Goal: Task Accomplishment & Management: Manage account settings

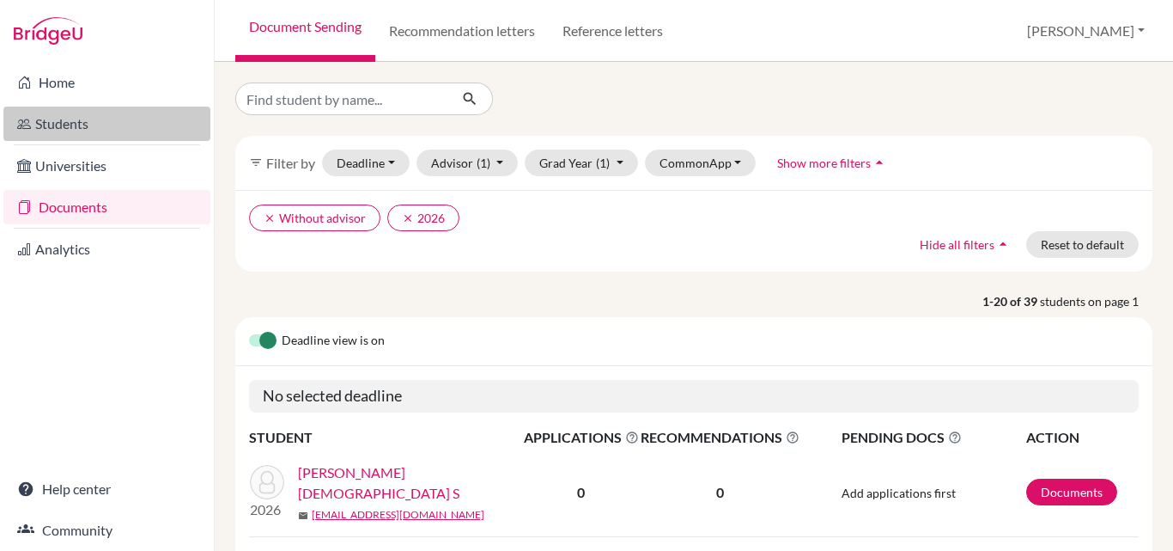
click at [59, 119] on link "Students" at bounding box center [106, 124] width 207 height 34
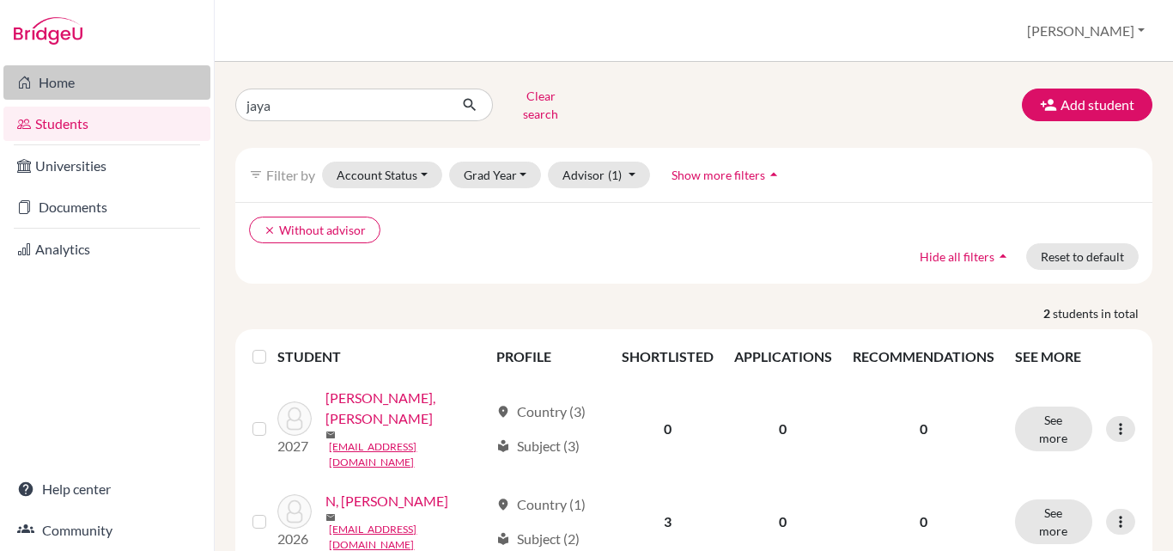
click at [59, 87] on link "Home" at bounding box center [106, 82] width 207 height 34
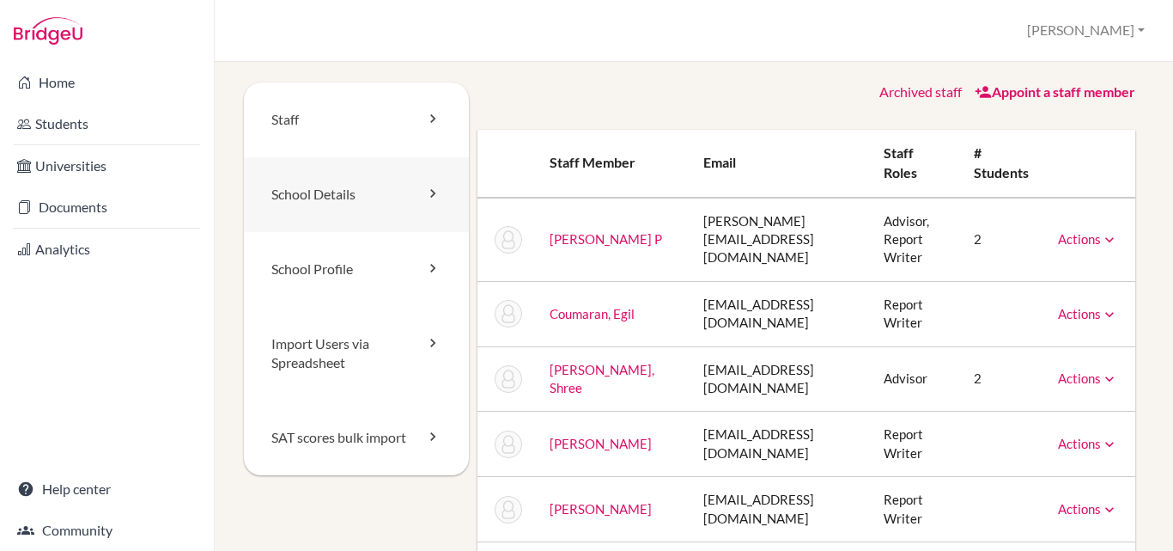
click at [338, 192] on link "School Details" at bounding box center [356, 194] width 225 height 75
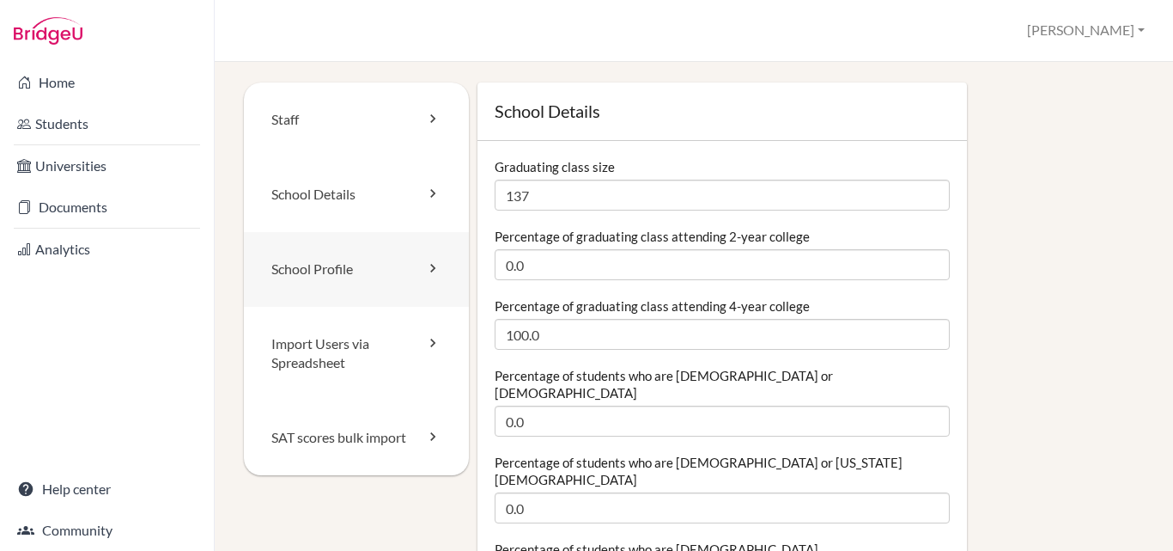
click at [319, 275] on link "School Profile" at bounding box center [356, 269] width 225 height 75
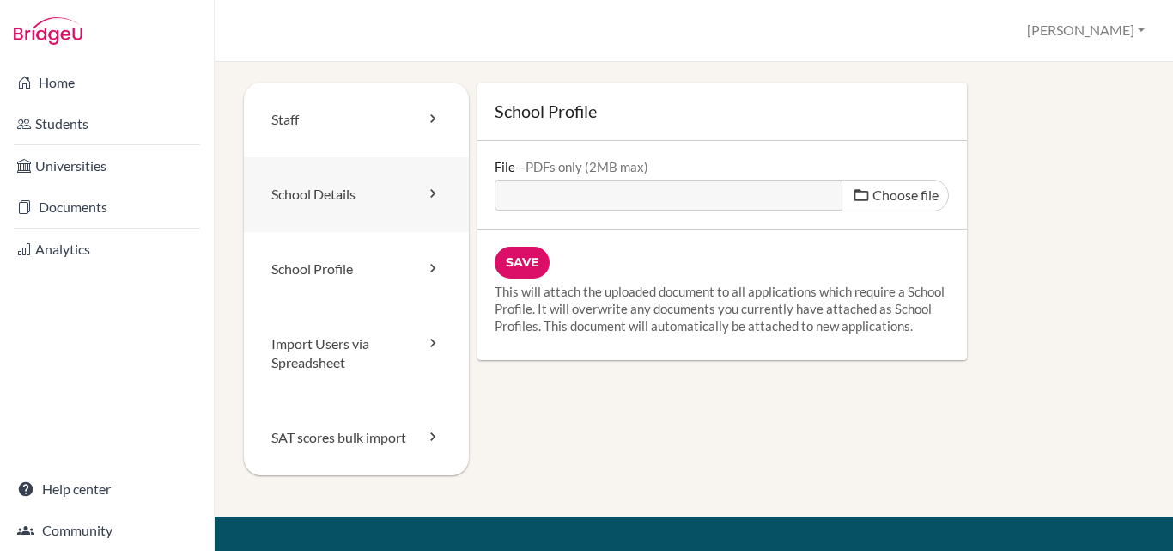
click at [327, 193] on link "School Details" at bounding box center [356, 194] width 225 height 75
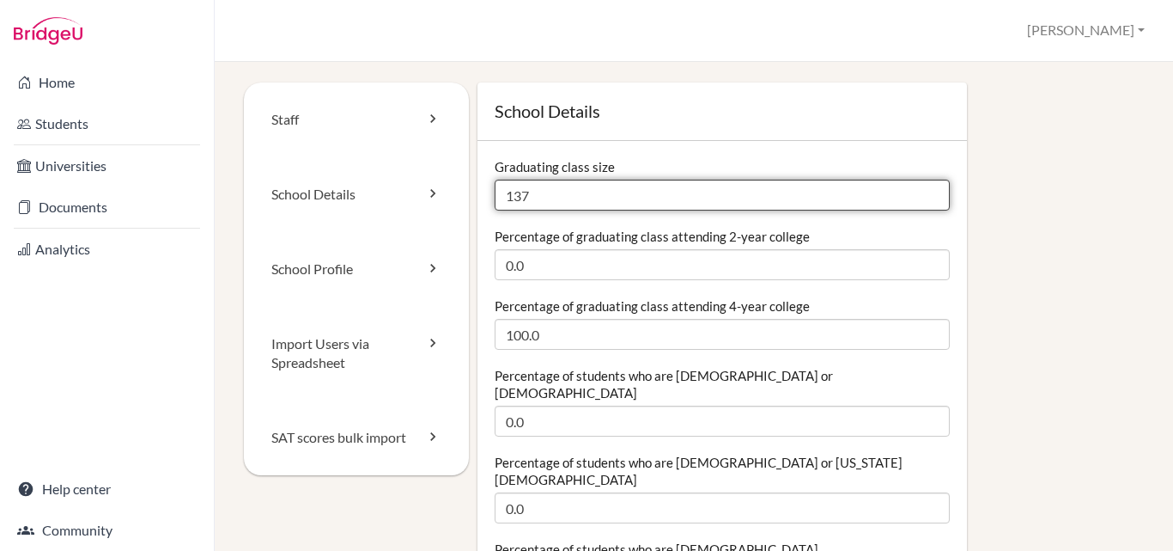
click at [527, 203] on input "137" at bounding box center [722, 195] width 455 height 31
click at [516, 191] on input "137" at bounding box center [722, 195] width 455 height 31
click at [527, 198] on input "137" at bounding box center [722, 195] width 455 height 31
type input "139"
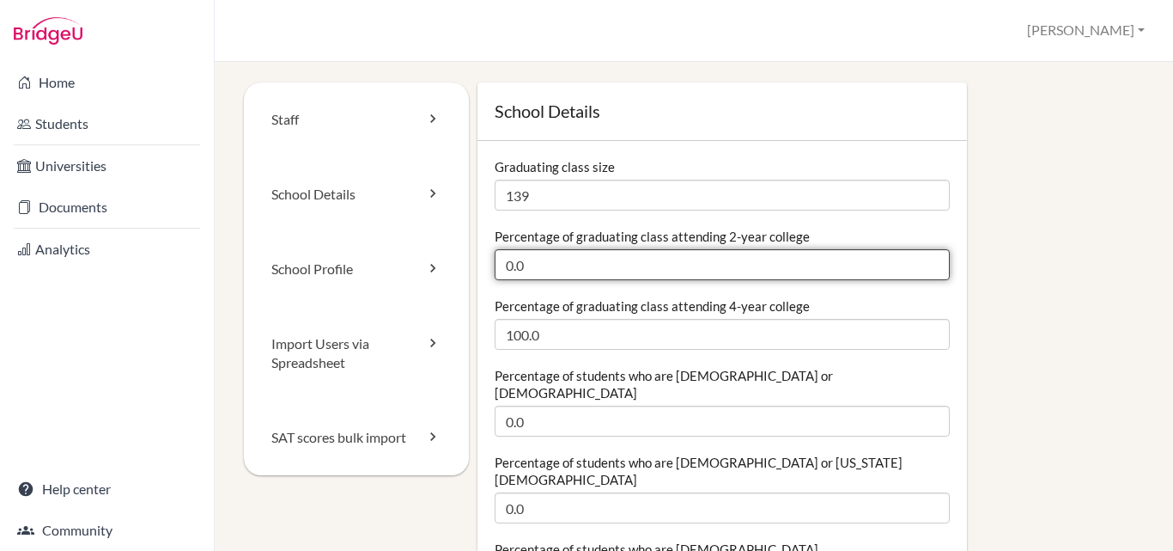
click at [672, 262] on input "0.0" at bounding box center [722, 264] width 455 height 31
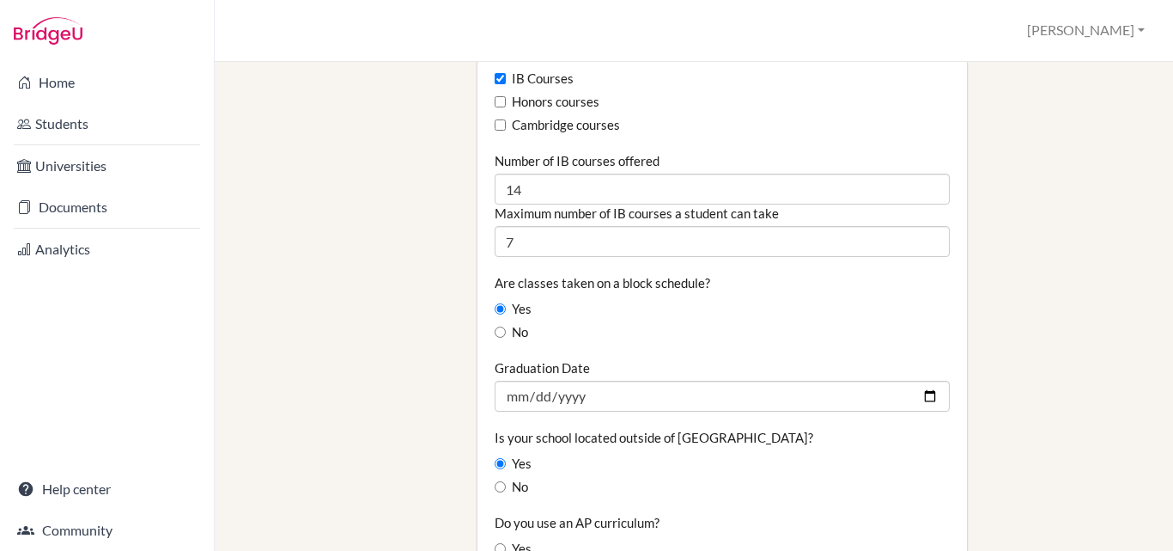
scroll to position [1203, 0]
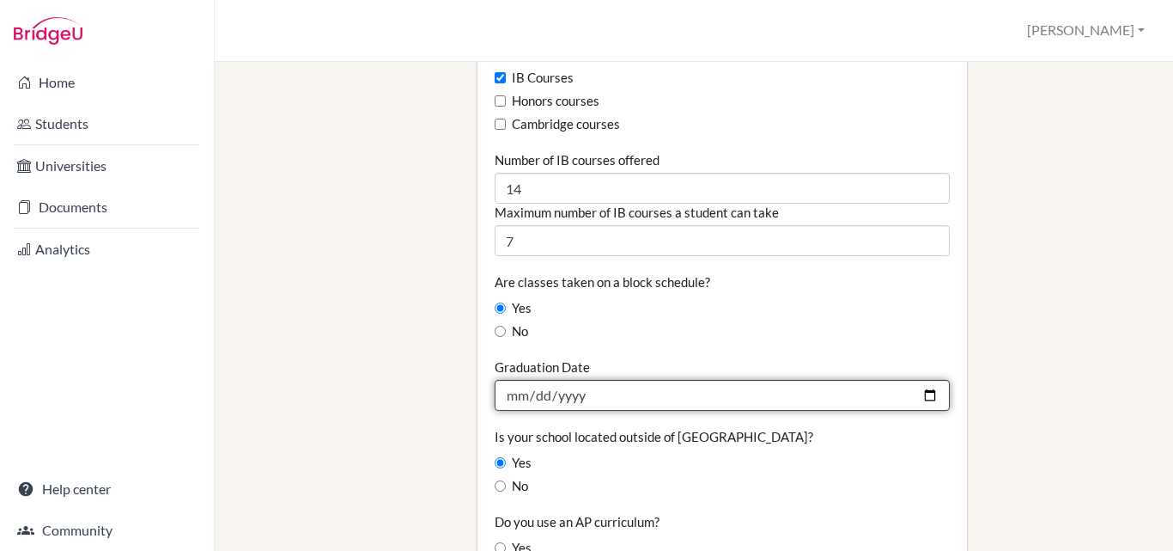
click at [584, 380] on input "2025-07-06" at bounding box center [722, 395] width 455 height 31
click at [583, 380] on input "2025-07-06" at bounding box center [722, 395] width 455 height 31
click at [561, 380] on input "2025-07-06" at bounding box center [722, 395] width 455 height 31
click at [576, 380] on input "2025-07-06" at bounding box center [722, 395] width 455 height 31
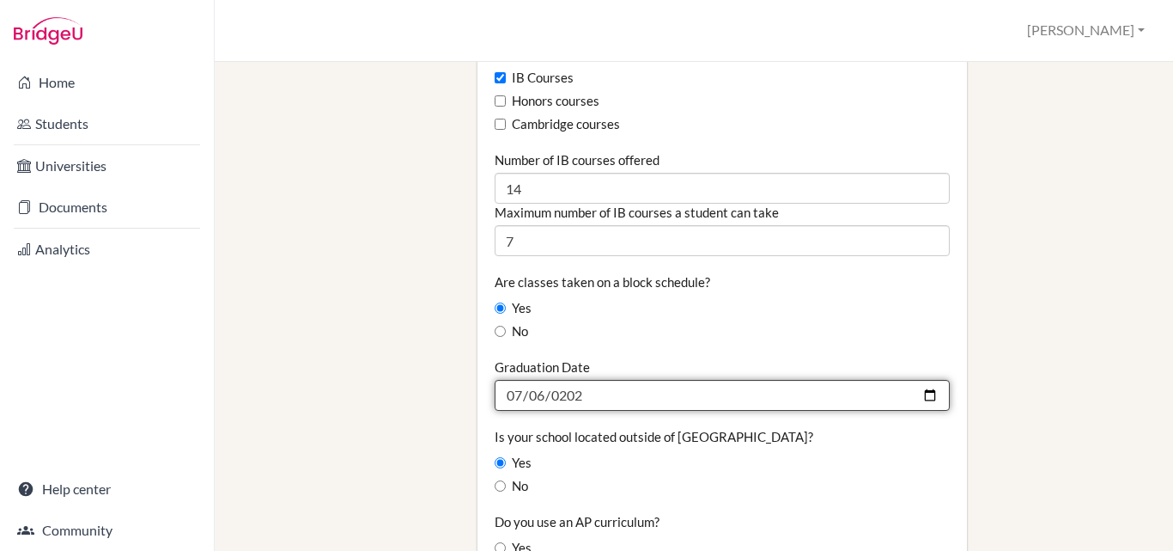
type input "2026-07-06"
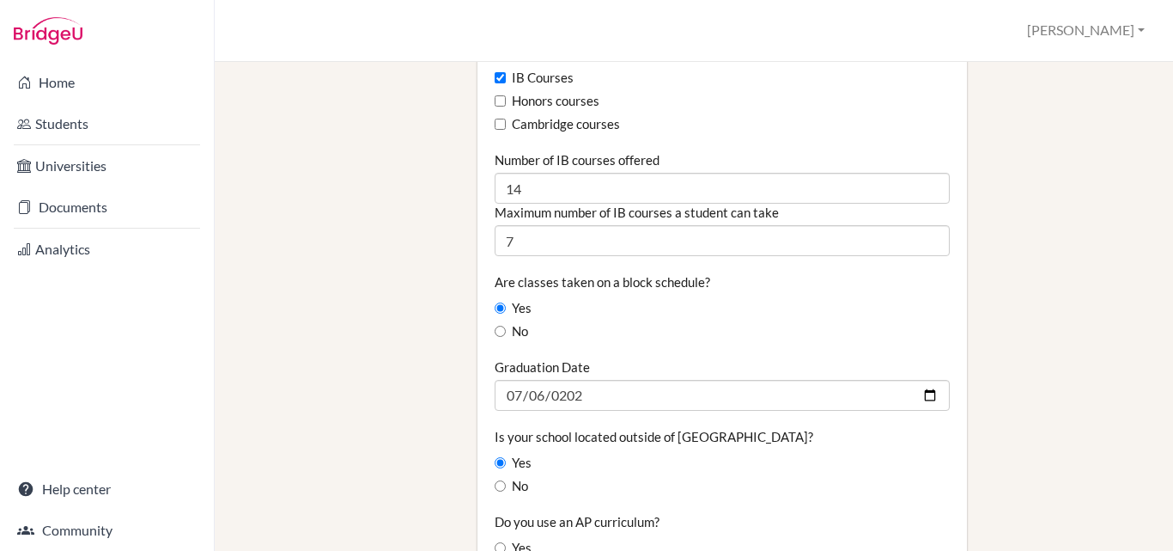
click at [720, 295] on fieldset "Graduating class size 139 Percentage of graduating class attending 2-year colle…" at bounding box center [722, 163] width 455 height 2416
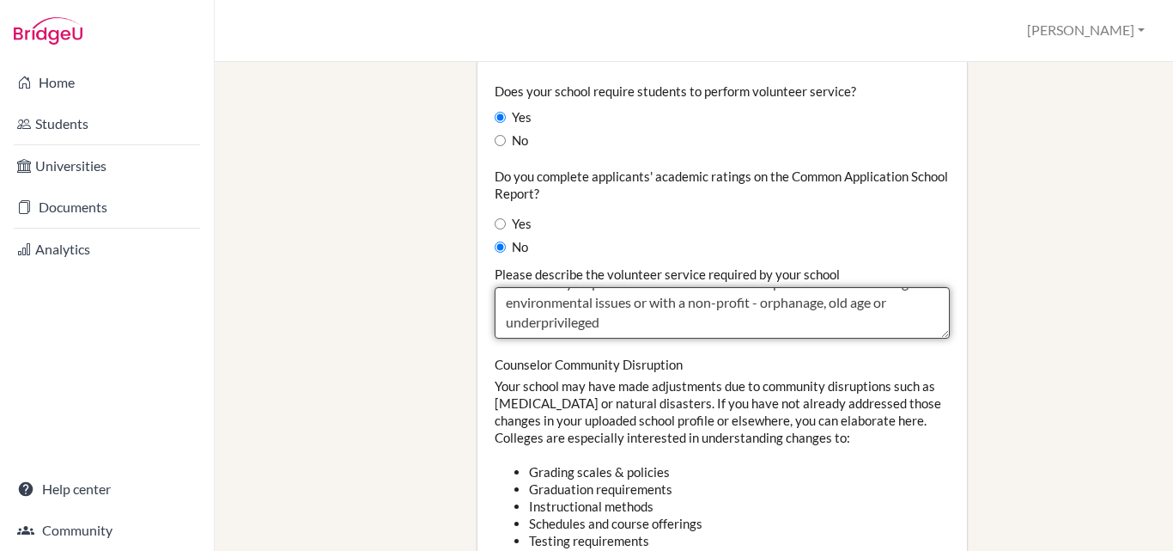
scroll to position [1976, 0]
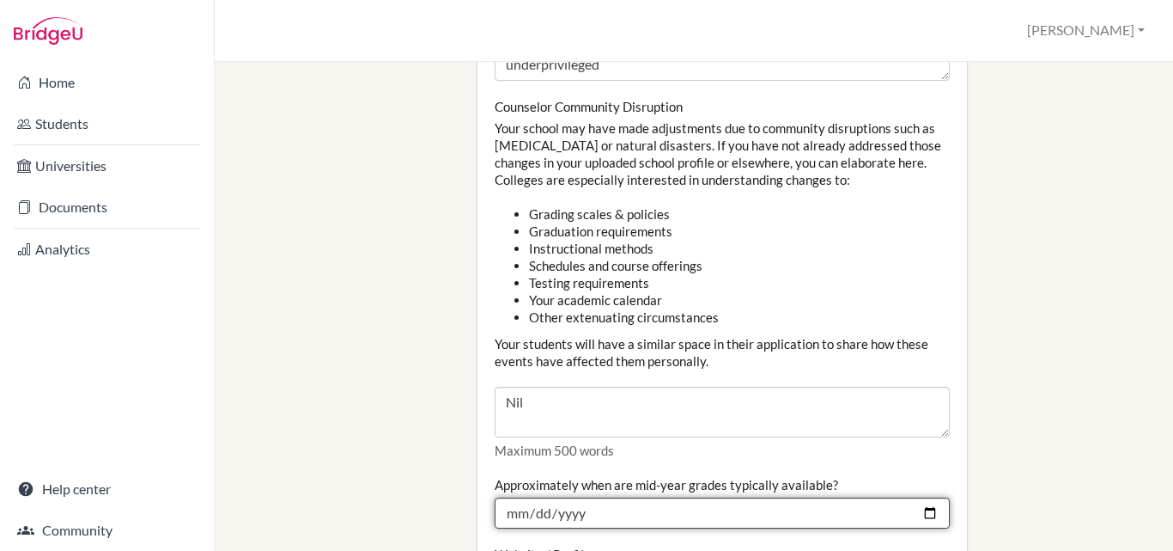
click at [580, 497] on input "2024-11-30" at bounding box center [722, 512] width 455 height 31
type input "2025-11-30"
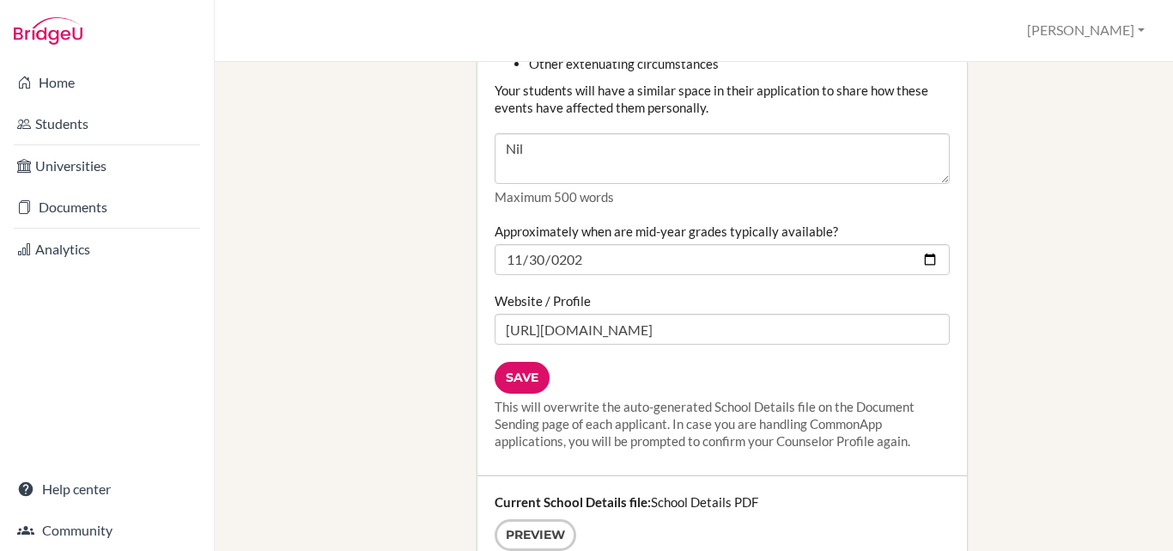
scroll to position [2319, 0]
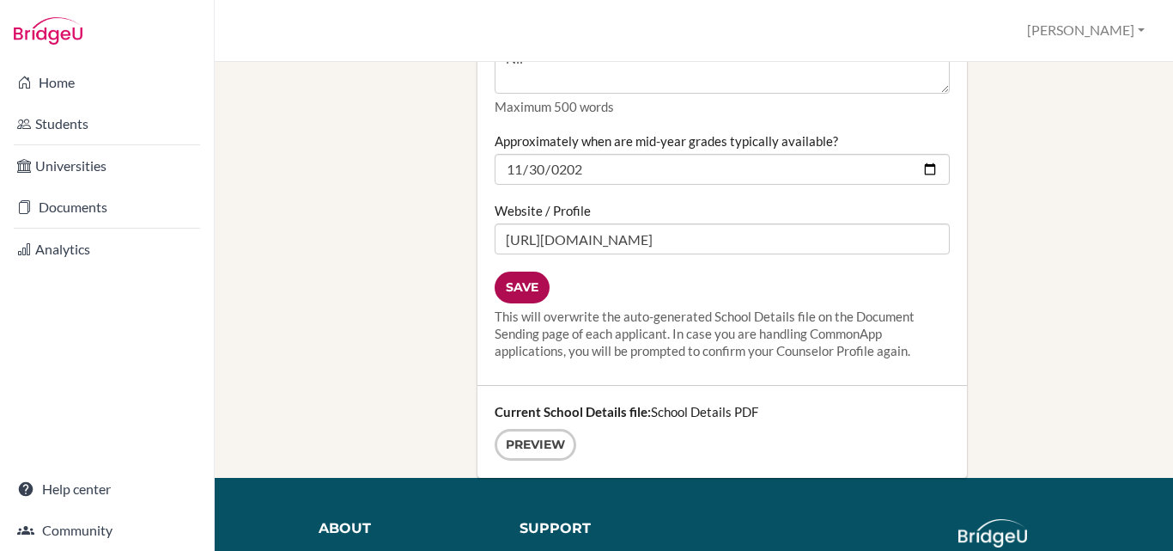
click at [517, 271] on input "Save" at bounding box center [522, 287] width 55 height 32
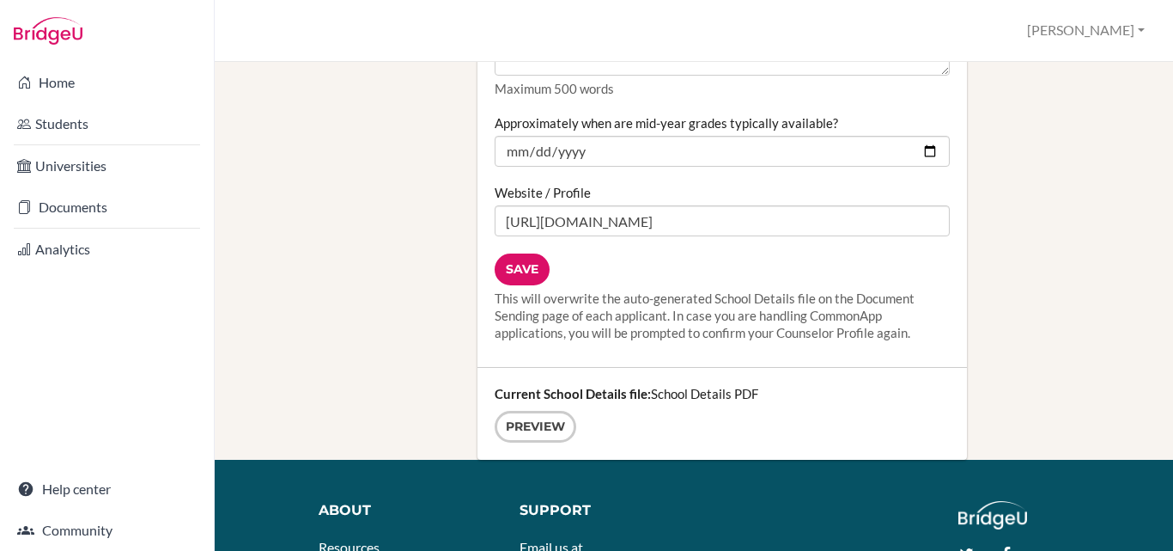
scroll to position [2476, 0]
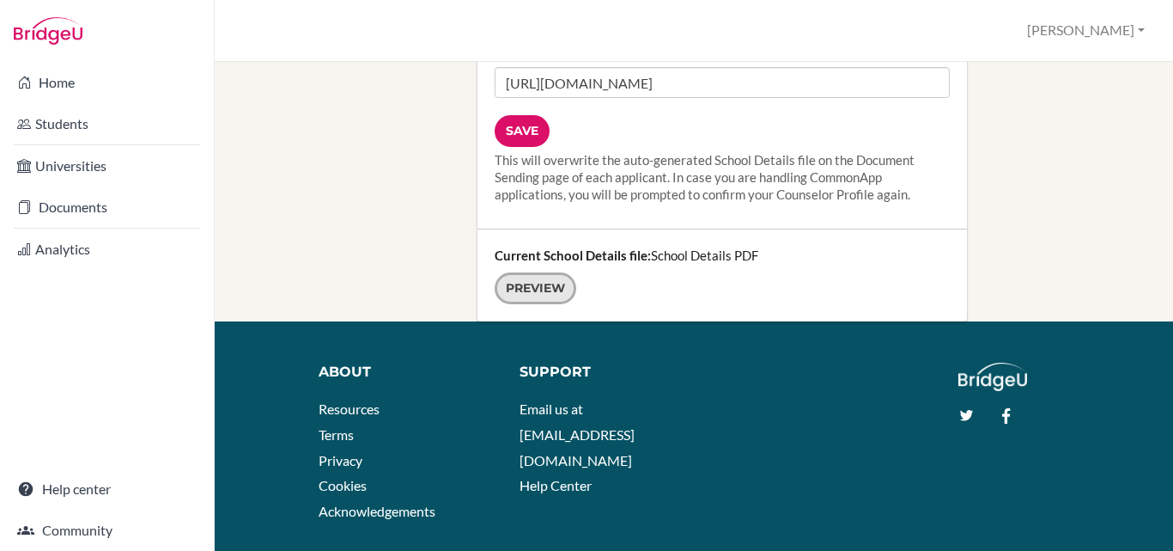
click at [556, 272] on link "Preview" at bounding box center [536, 288] width 82 height 32
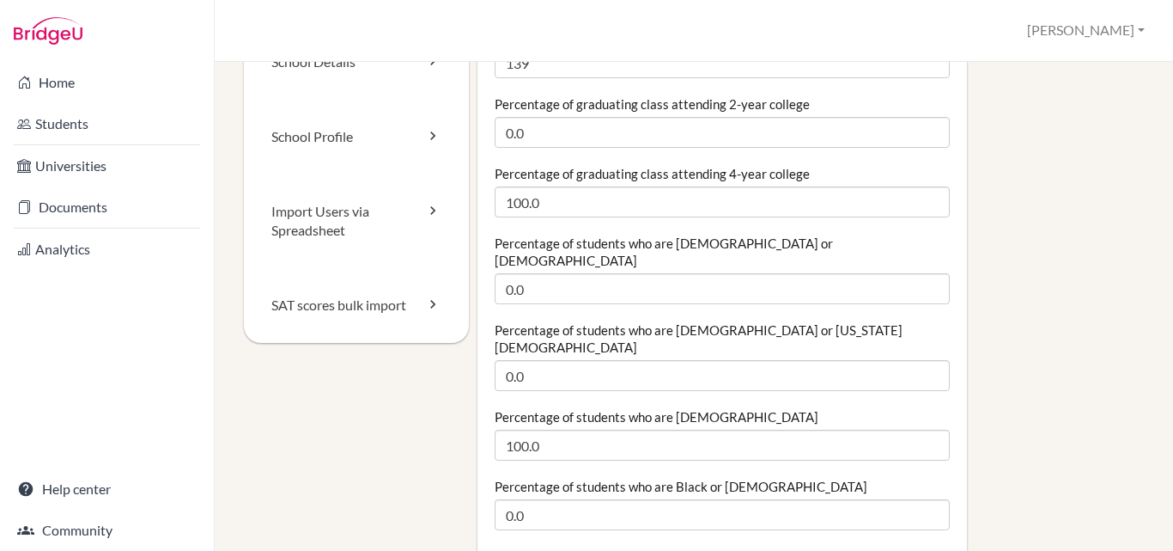
scroll to position [0, 0]
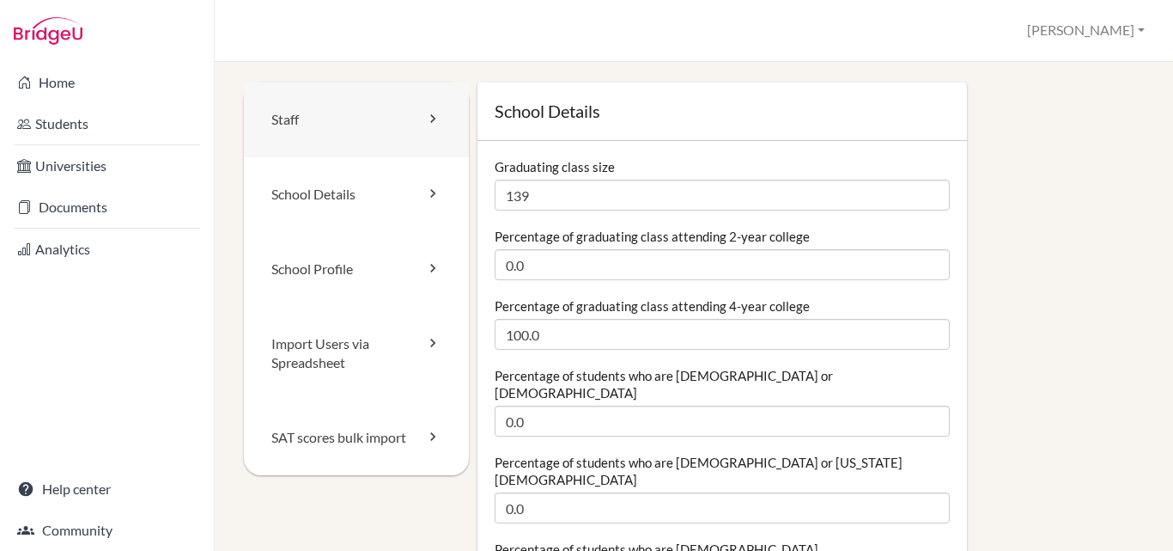
click at [433, 125] on icon at bounding box center [432, 118] width 17 height 17
